Goal: Obtain resource: Download file/media

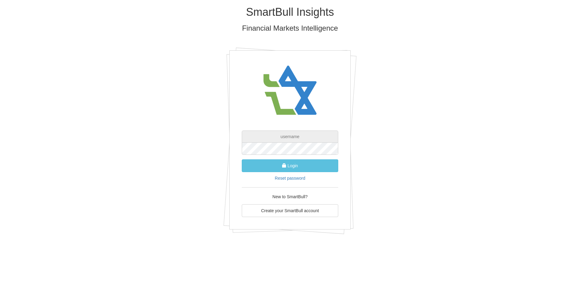
click at [262, 135] on input "text" at bounding box center [290, 136] width 96 height 12
type input "[EMAIL_ADDRESS][DOMAIN_NAME]"
click at [306, 164] on button "Login" at bounding box center [290, 165] width 96 height 13
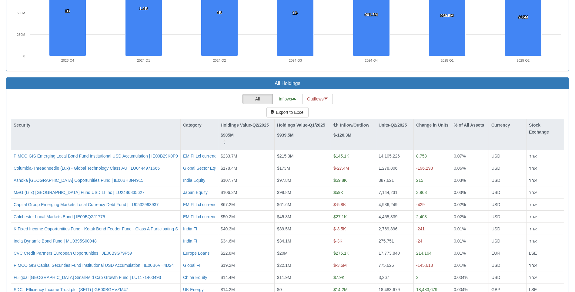
scroll to position [540, 0]
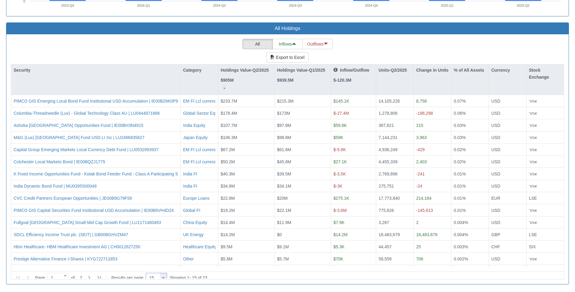
click at [163, 273] on div at bounding box center [163, 277] width 3 height 8
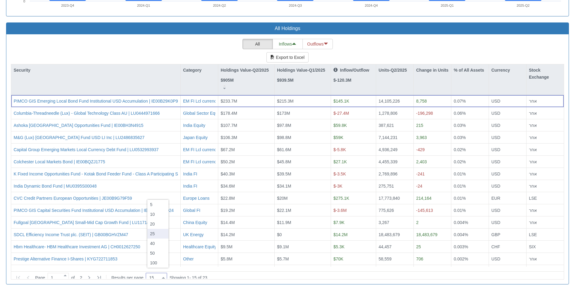
click at [162, 232] on div "25" at bounding box center [157, 234] width 21 height 10
type input "25"
drag, startPoint x: 561, startPoint y: 147, endPoint x: 538, endPoint y: 93, distance: 58.5
click at [538, 93] on div "Security Category Holdings Value-Q2/2025 $905M Holdings Value-Q1/2025 $939.5M I…" at bounding box center [287, 165] width 553 height 202
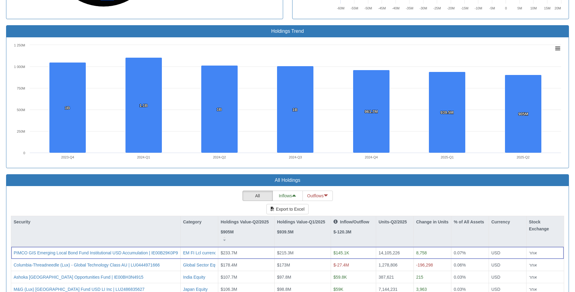
scroll to position [479, 0]
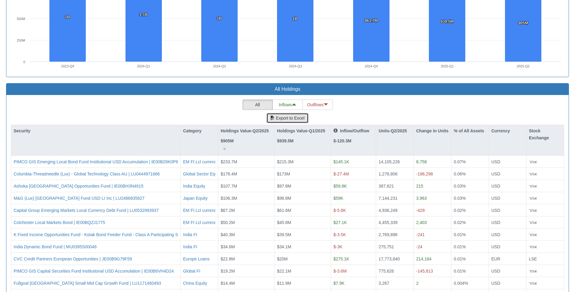
click at [292, 117] on button "Export to Excel" at bounding box center [287, 118] width 42 height 10
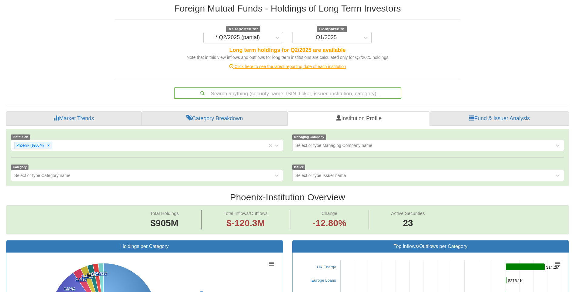
scroll to position [0, 0]
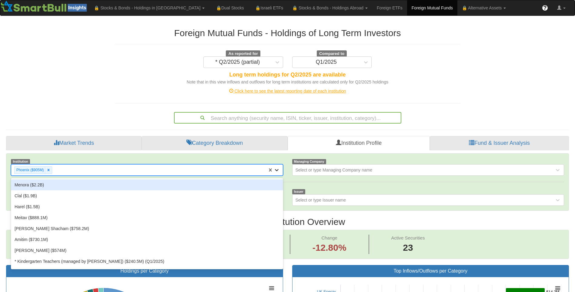
click at [278, 169] on icon at bounding box center [277, 170] width 4 height 2
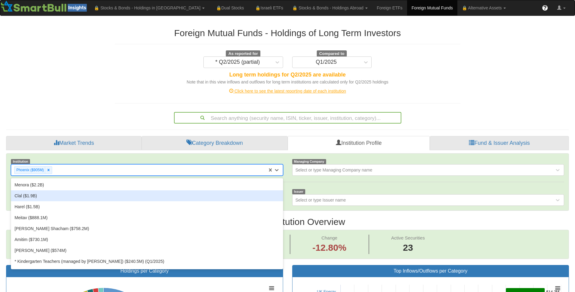
click at [86, 196] on div "Clal ($1.9B)" at bounding box center [147, 195] width 272 height 11
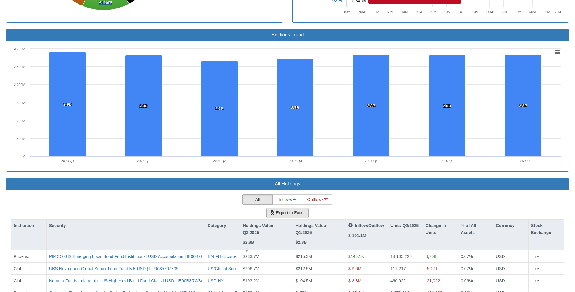
scroll to position [233, 0]
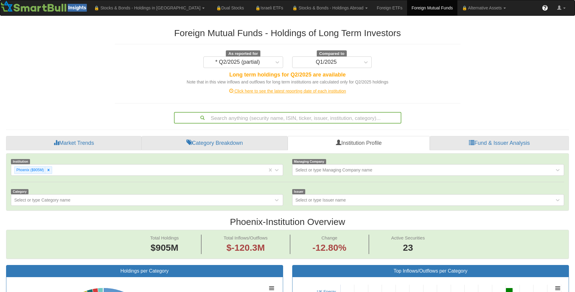
scroll to position [12, 552]
click at [49, 170] on icon at bounding box center [48, 170] width 4 height 4
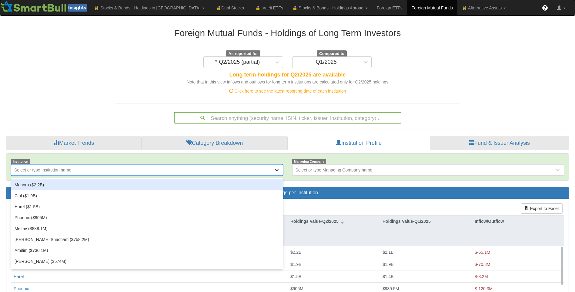
click at [278, 169] on icon at bounding box center [277, 170] width 6 height 6
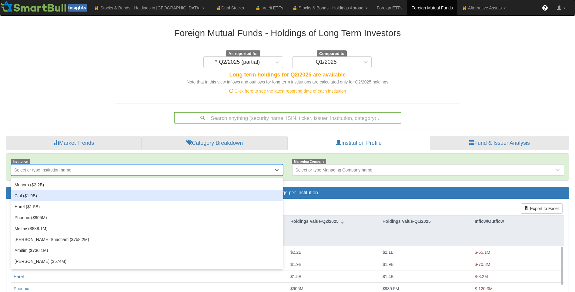
click at [95, 194] on div "Clal ($1.9B)" at bounding box center [147, 195] width 272 height 11
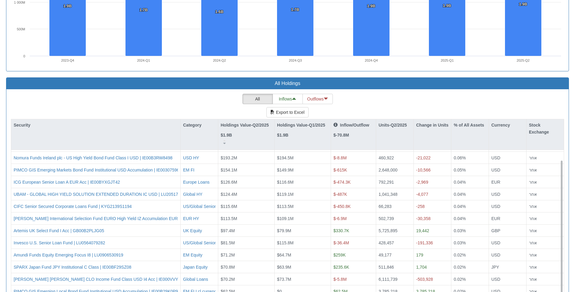
scroll to position [540, 0]
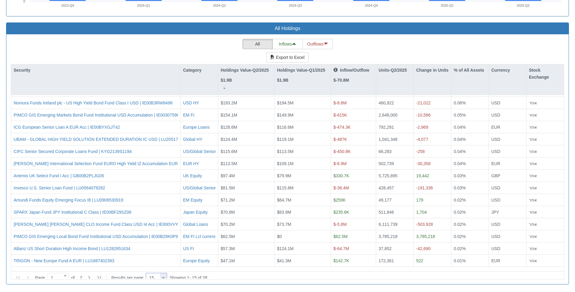
click at [165, 274] on div at bounding box center [163, 277] width 3 height 8
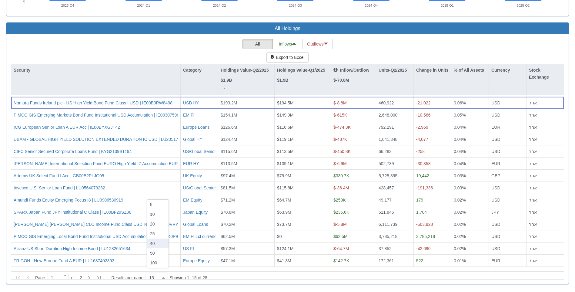
click at [153, 245] on div "40" at bounding box center [157, 243] width 21 height 10
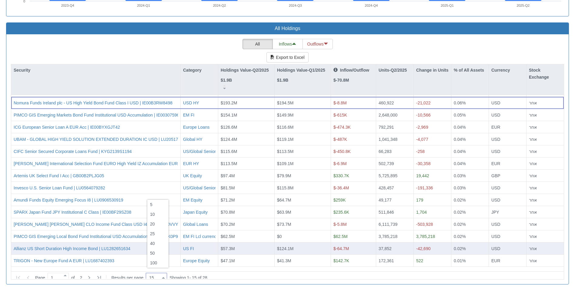
type input "40"
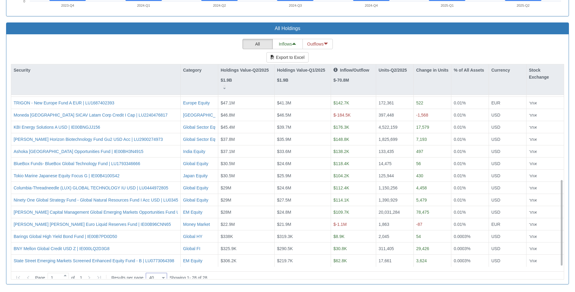
scroll to position [168, 0]
click at [296, 57] on button "Export to Excel" at bounding box center [287, 57] width 42 height 10
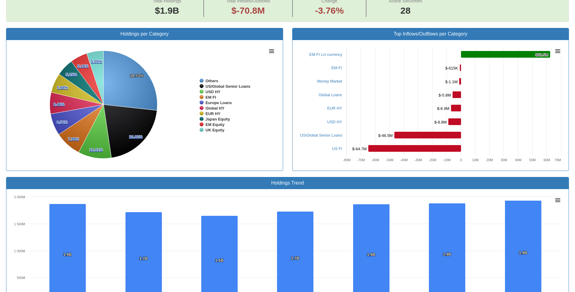
scroll to position [115, 0]
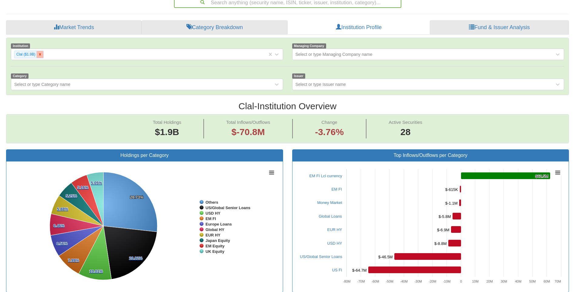
click at [38, 56] on icon at bounding box center [40, 54] width 4 height 4
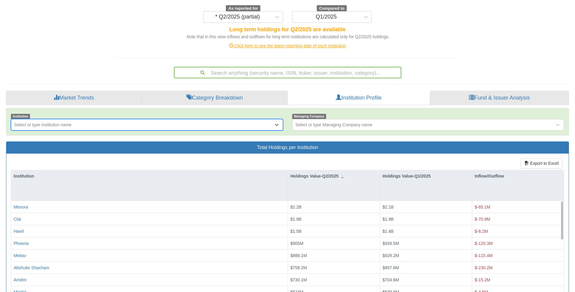
scroll to position [115, 0]
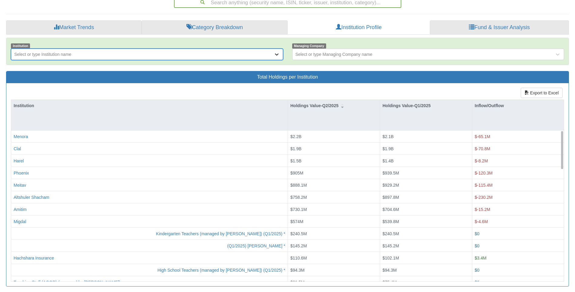
click at [277, 52] on icon at bounding box center [277, 54] width 6 height 6
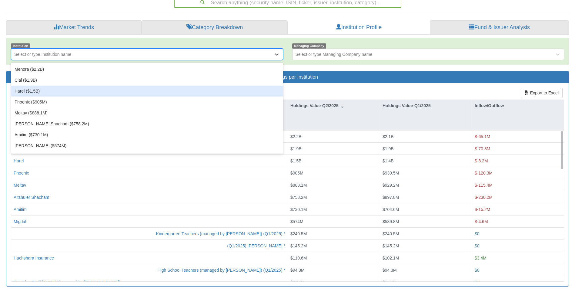
click at [70, 93] on div "Harel ($1.5B)" at bounding box center [147, 90] width 272 height 11
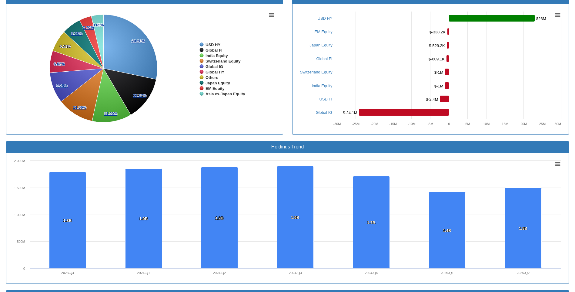
scroll to position [424, 0]
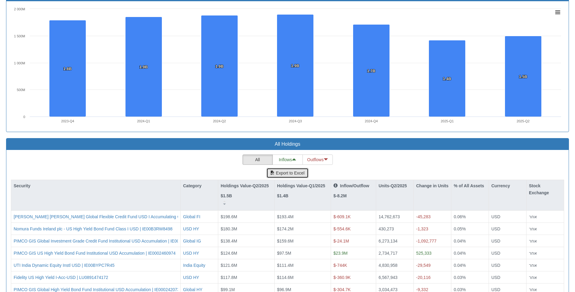
click at [284, 170] on button "Export to Excel" at bounding box center [287, 173] width 42 height 10
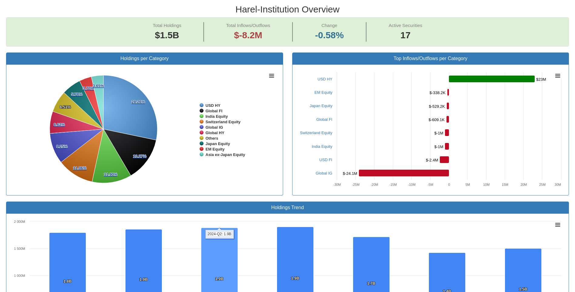
scroll to position [0, 0]
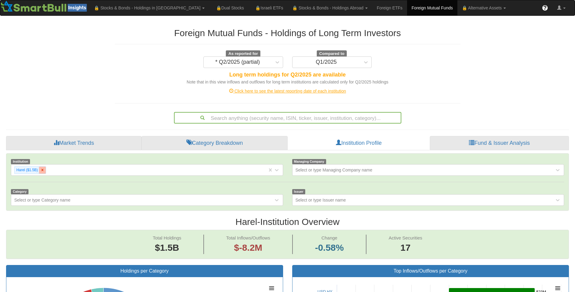
click at [40, 170] on icon at bounding box center [42, 170] width 4 height 4
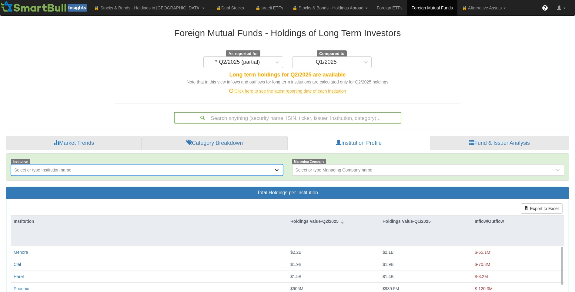
click at [276, 172] on icon at bounding box center [277, 170] width 6 height 6
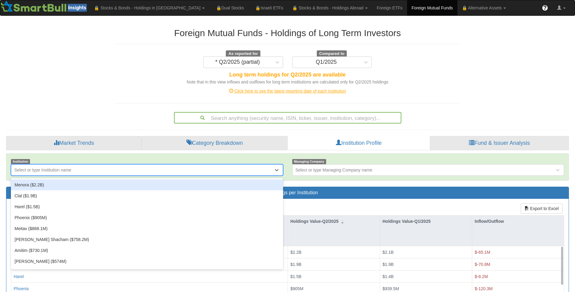
click at [46, 185] on div "Menora ($2.2B)" at bounding box center [147, 184] width 272 height 11
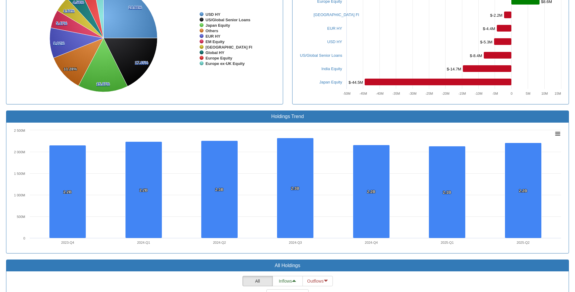
scroll to position [455, 0]
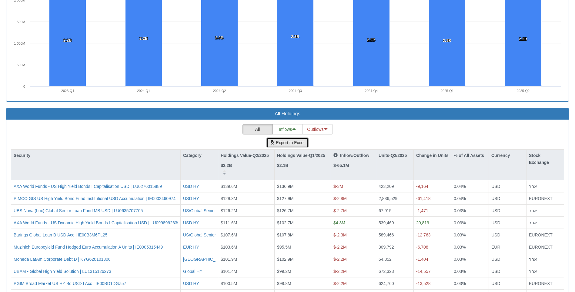
click at [279, 143] on button "Export to Excel" at bounding box center [287, 142] width 42 height 10
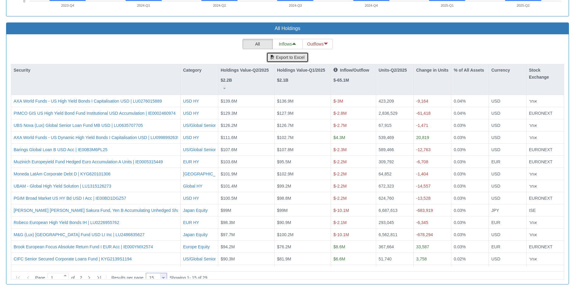
click at [164, 275] on div at bounding box center [163, 277] width 3 height 8
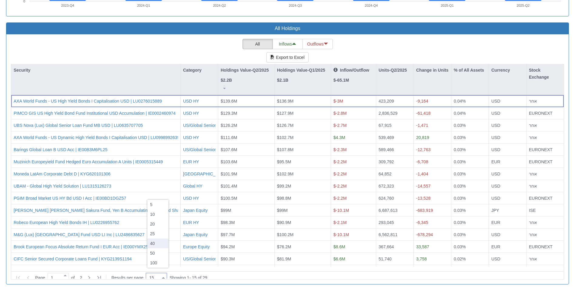
click at [155, 239] on div "40" at bounding box center [157, 243] width 21 height 10
type input "40"
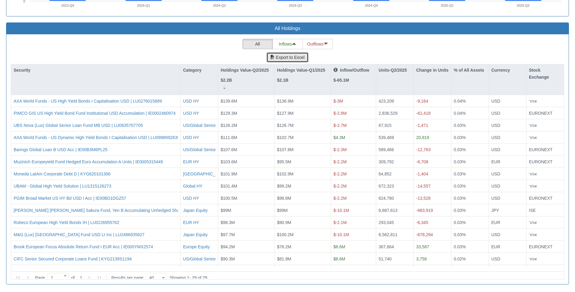
click at [283, 56] on button "Export to Excel" at bounding box center [287, 57] width 42 height 10
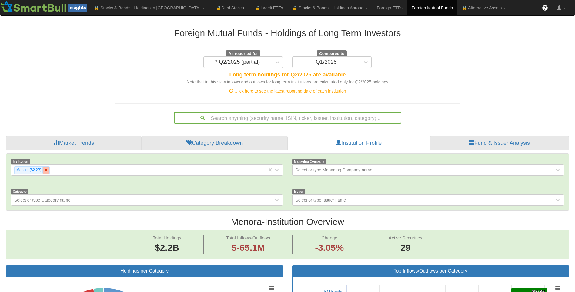
click at [45, 171] on icon at bounding box center [46, 170] width 4 height 4
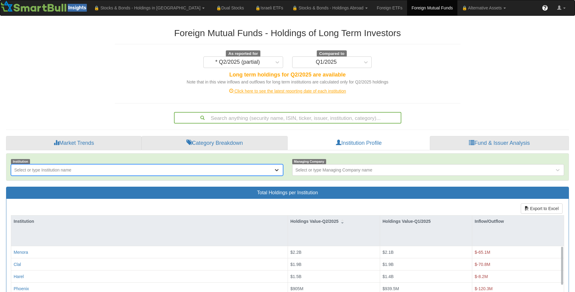
click at [279, 170] on div at bounding box center [278, 169] width 9 height 11
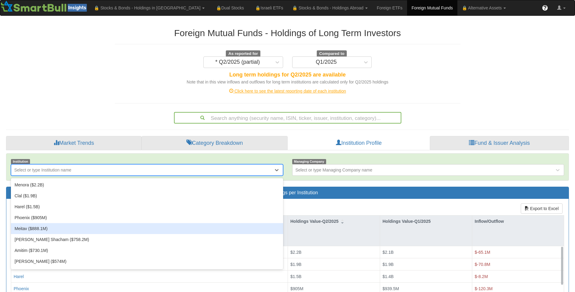
click at [48, 233] on div "Meitav ($888.1M)" at bounding box center [147, 228] width 272 height 11
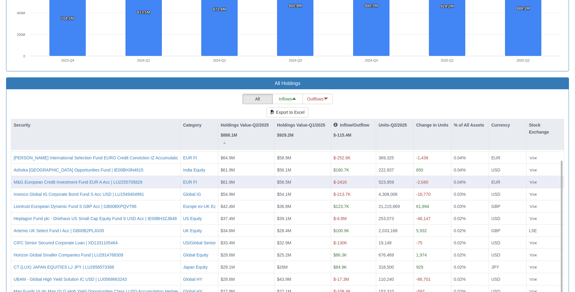
scroll to position [540, 0]
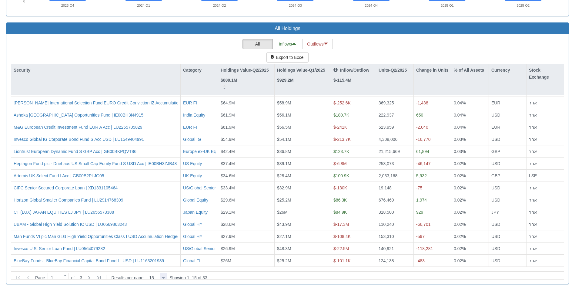
click at [165, 273] on div at bounding box center [163, 277] width 3 height 8
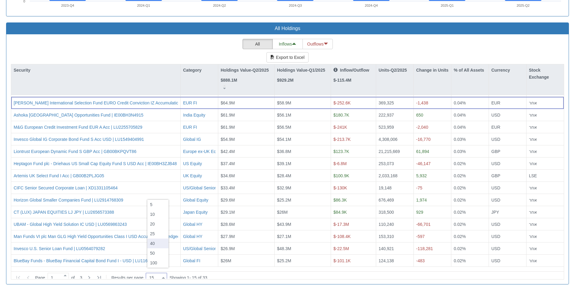
click at [155, 245] on div "40" at bounding box center [157, 243] width 21 height 10
type input "40"
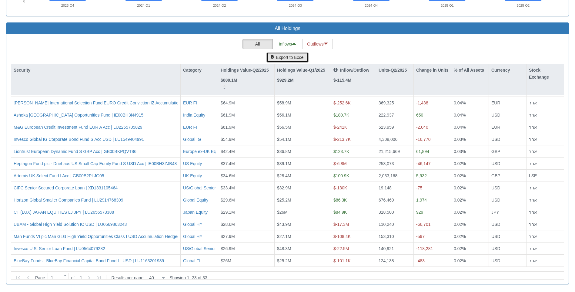
click at [292, 59] on button "Export to Excel" at bounding box center [287, 57] width 42 height 10
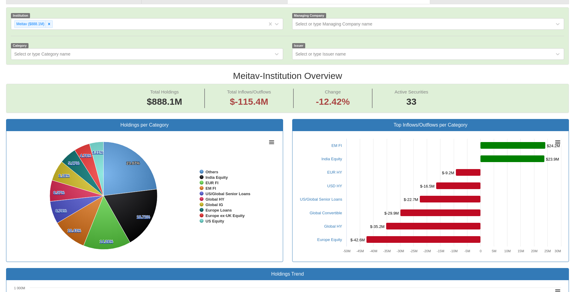
scroll to position [0, 0]
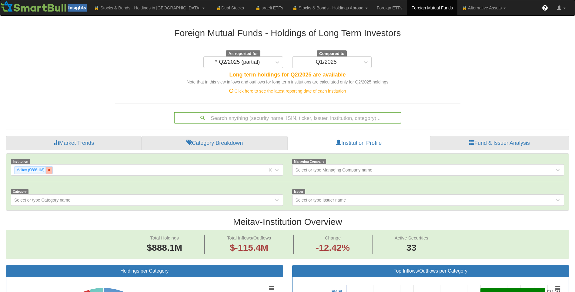
click at [49, 172] on icon at bounding box center [49, 170] width 4 height 4
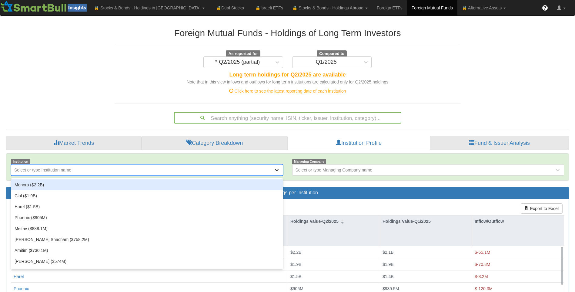
click at [279, 172] on icon at bounding box center [277, 170] width 6 height 6
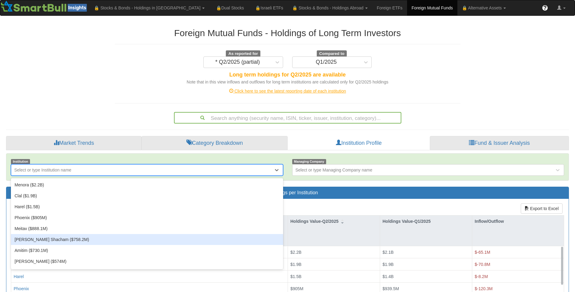
click at [39, 239] on div "[PERSON_NAME] Shacham ($758.2M)" at bounding box center [147, 239] width 272 height 11
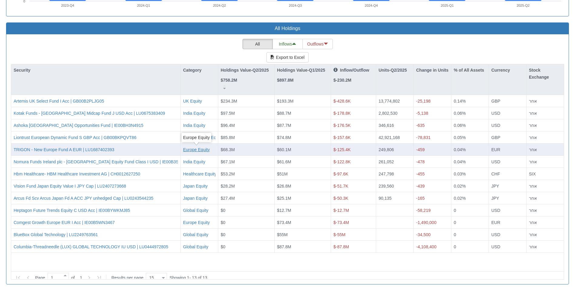
scroll to position [388, 0]
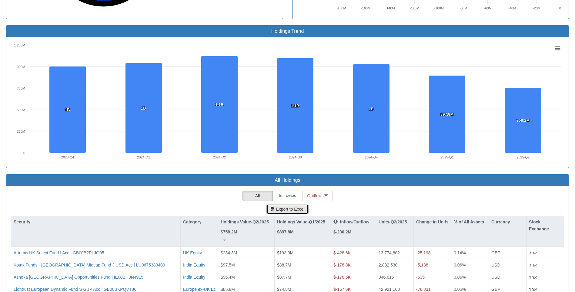
click at [288, 210] on button "Export to Excel" at bounding box center [287, 209] width 42 height 10
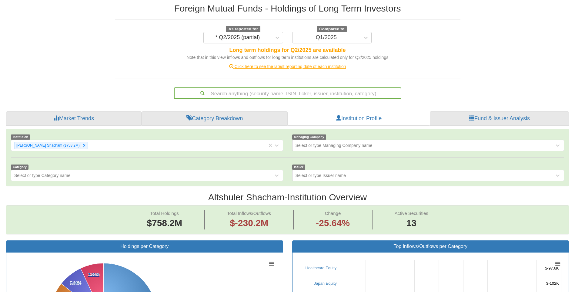
scroll to position [0, 0]
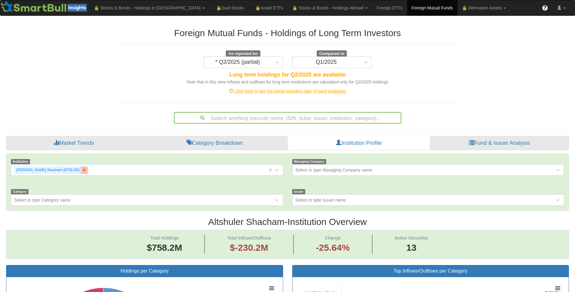
click at [82, 168] on icon at bounding box center [84, 170] width 4 height 4
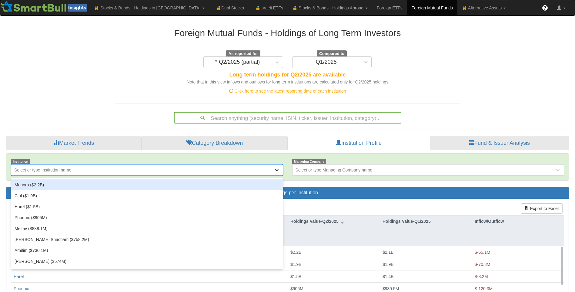
click at [277, 170] on icon at bounding box center [277, 170] width 4 height 2
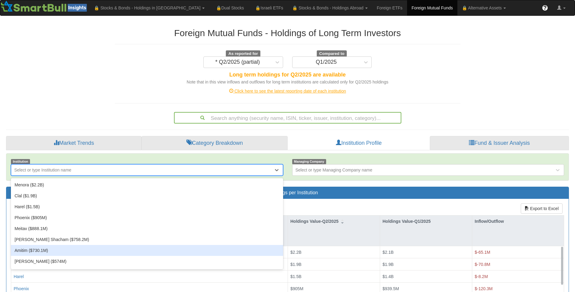
click at [31, 249] on div "Amitim ($730.1M)" at bounding box center [147, 250] width 272 height 11
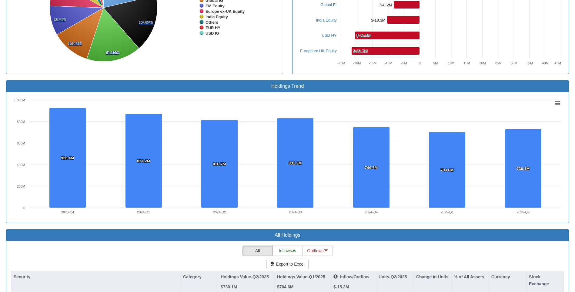
scroll to position [424, 0]
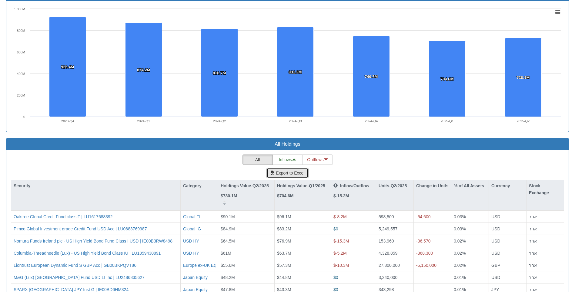
click at [291, 172] on button "Export to Excel" at bounding box center [287, 173] width 42 height 10
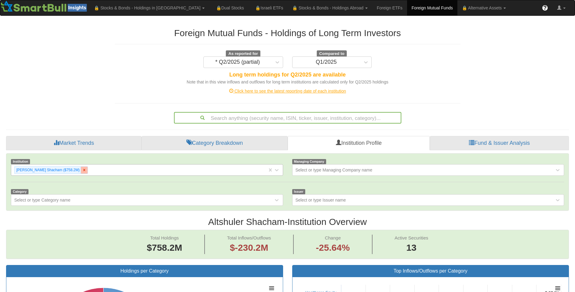
click at [83, 169] on icon at bounding box center [84, 170] width 2 height 2
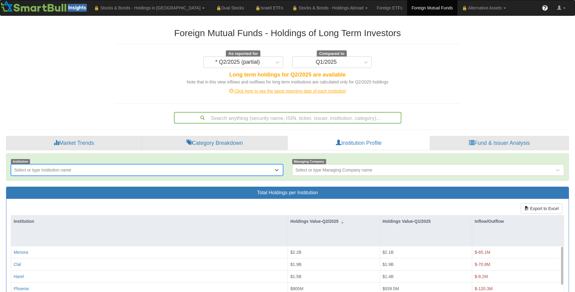
click at [69, 169] on div "Select or type Institution name" at bounding box center [42, 170] width 57 height 6
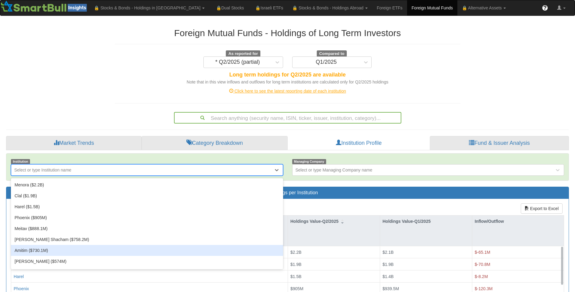
click at [59, 248] on div "Amitim ($730.1M)" at bounding box center [147, 250] width 272 height 11
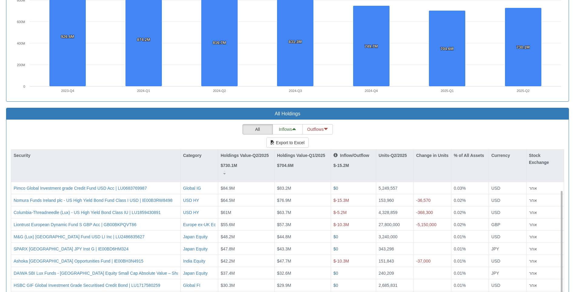
scroll to position [540, 0]
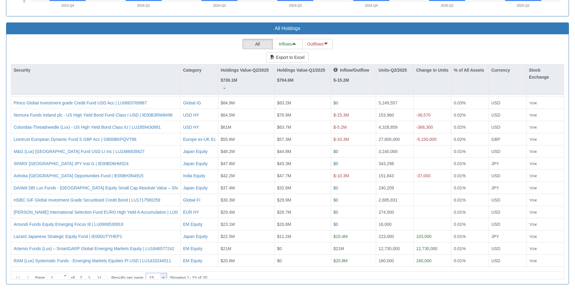
click at [163, 275] on div at bounding box center [163, 277] width 3 height 8
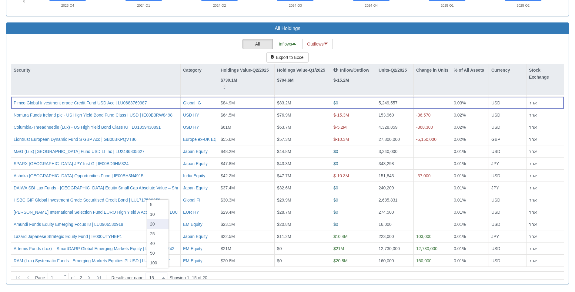
click at [154, 224] on div "20" at bounding box center [157, 224] width 21 height 10
type input "20"
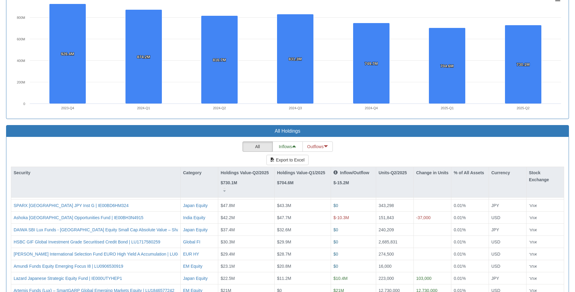
scroll to position [484, 0]
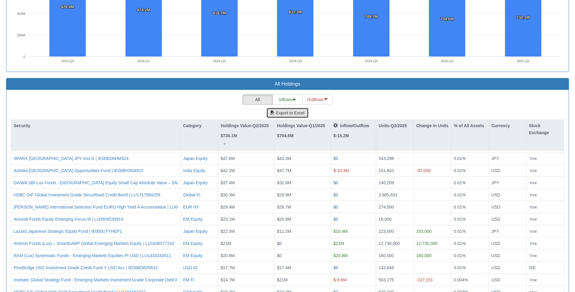
click at [292, 111] on button "Export to Excel" at bounding box center [287, 113] width 42 height 10
click at [292, 113] on button "Export to Excel" at bounding box center [287, 113] width 42 height 10
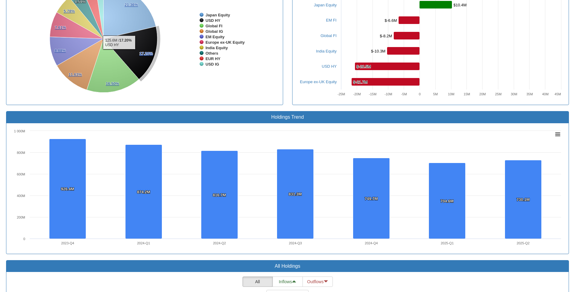
scroll to position [90, 0]
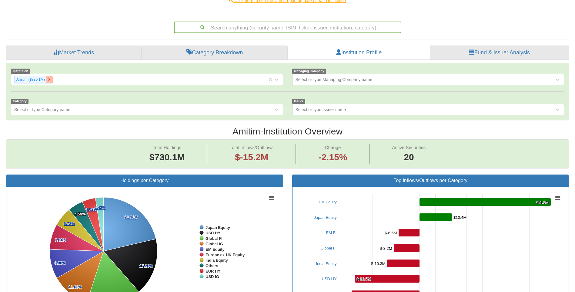
click at [50, 80] on icon at bounding box center [49, 80] width 2 height 2
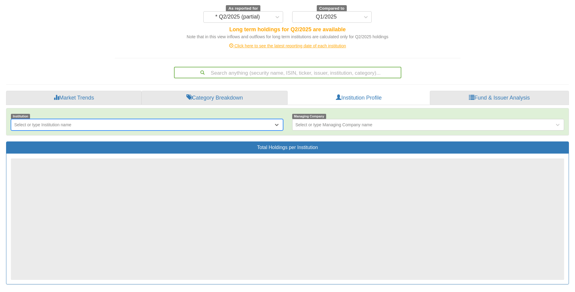
scroll to position [90, 0]
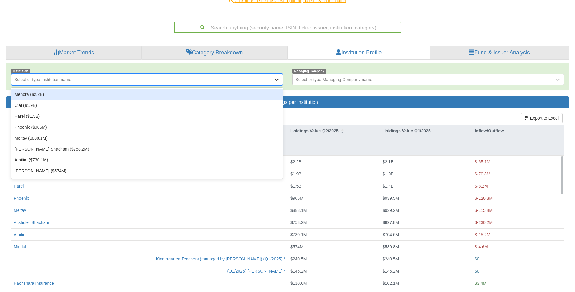
click at [275, 81] on icon at bounding box center [277, 79] width 6 height 6
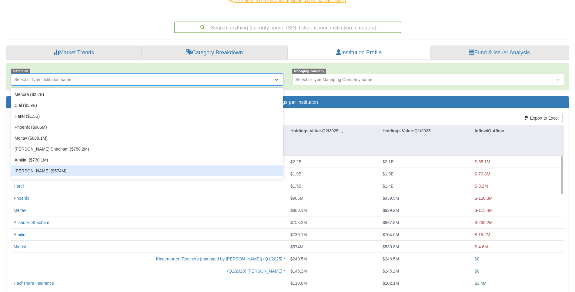
click at [29, 170] on div "[PERSON_NAME] ($574M)" at bounding box center [147, 170] width 272 height 11
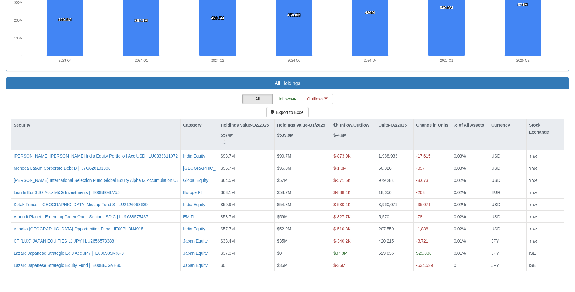
scroll to position [515, 0]
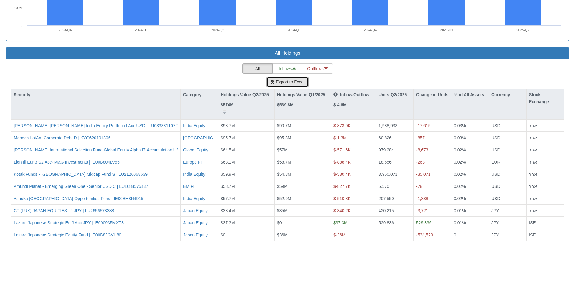
click at [292, 84] on button "Export to Excel" at bounding box center [287, 82] width 42 height 10
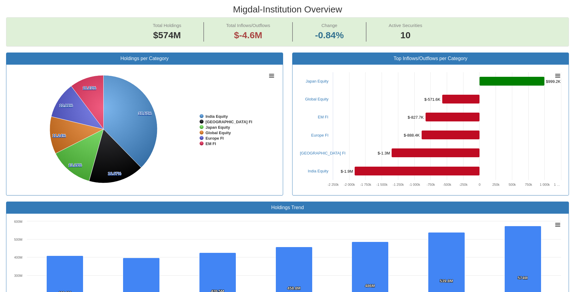
scroll to position [0, 0]
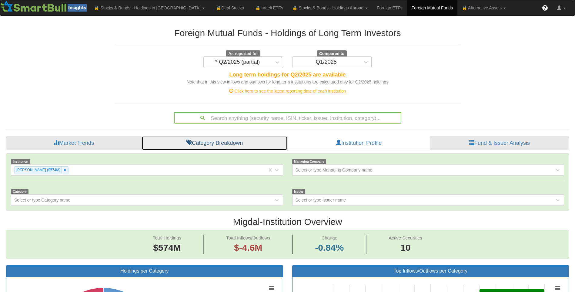
click at [214, 146] on link "Category Breakdown" at bounding box center [215, 143] width 146 height 15
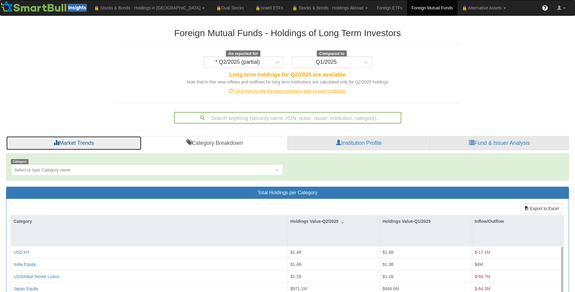
click at [118, 141] on link "Market Trends" at bounding box center [73, 143] width 135 height 15
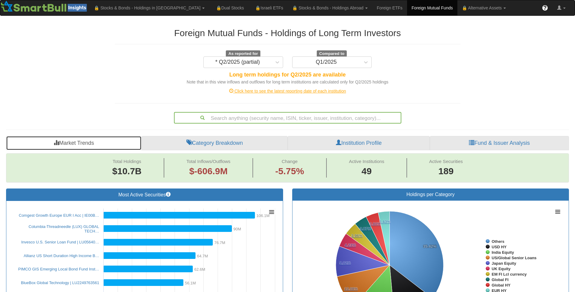
click at [118, 141] on link "Market Trends" at bounding box center [73, 143] width 135 height 15
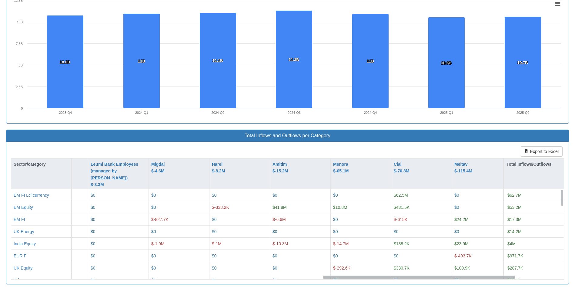
scroll to position [0, 1024]
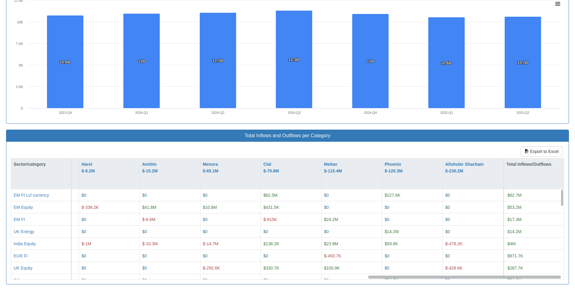
drag, startPoint x: 73, startPoint y: 278, endPoint x: 580, endPoint y: 297, distance: 507.5
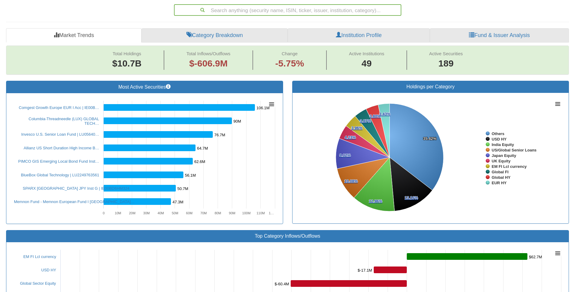
scroll to position [77, 0]
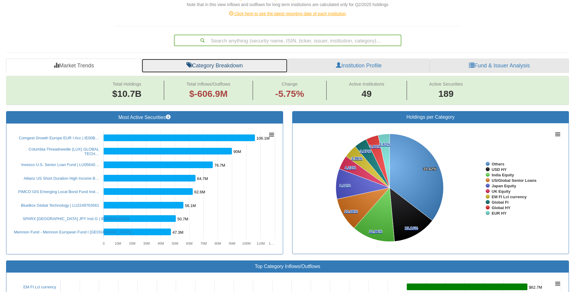
click at [208, 67] on link "Category Breakdown" at bounding box center [215, 66] width 146 height 15
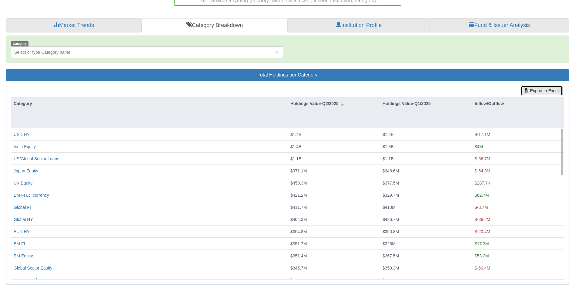
click at [533, 87] on button "Export to Excel" at bounding box center [542, 90] width 42 height 10
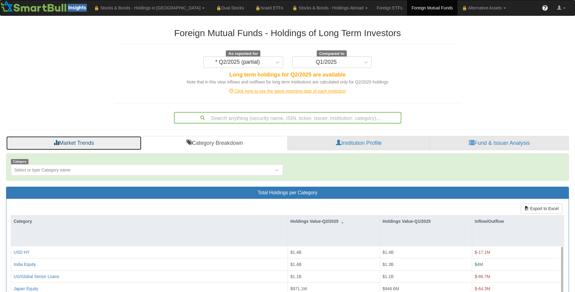
click at [95, 137] on link "Market Trends" at bounding box center [73, 143] width 135 height 15
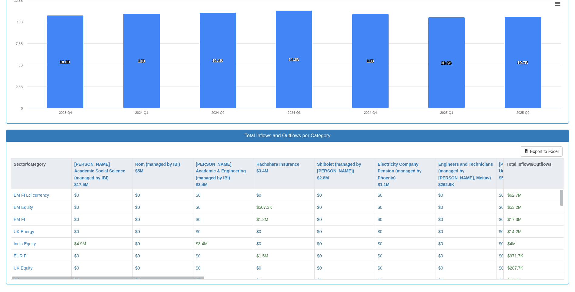
drag, startPoint x: 560, startPoint y: 192, endPoint x: 560, endPoint y: 87, distance: 105.2
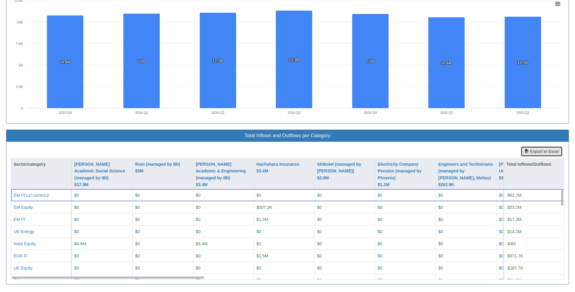
click at [545, 150] on button "Export to Excel" at bounding box center [542, 151] width 42 height 10
